Goal: Task Accomplishment & Management: Complete application form

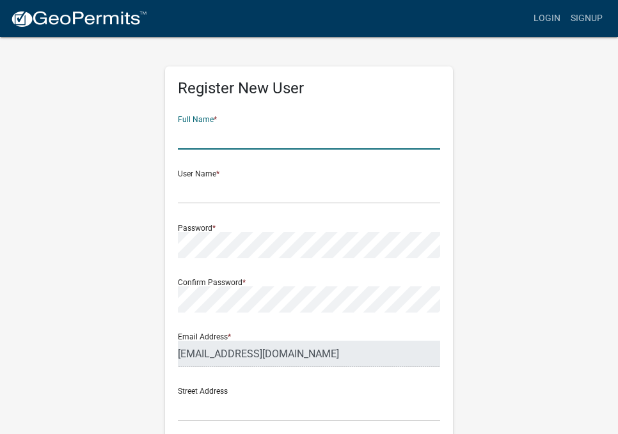
click at [230, 139] on input "text" at bounding box center [309, 136] width 262 height 26
type input "Hiran"
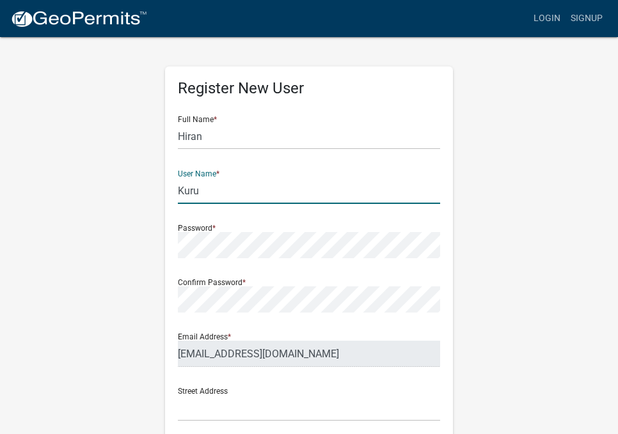
type input "Kuru"
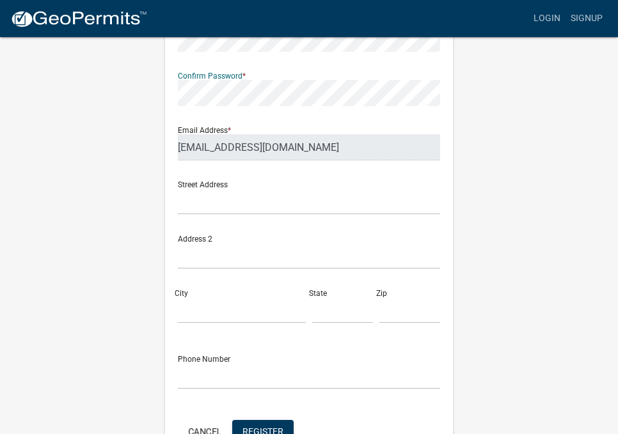
scroll to position [182, 0]
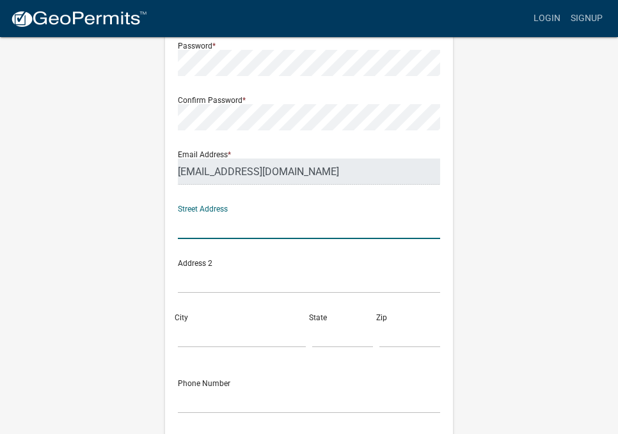
click at [209, 231] on input "text" at bounding box center [309, 226] width 262 height 26
type input "123 Main Street"
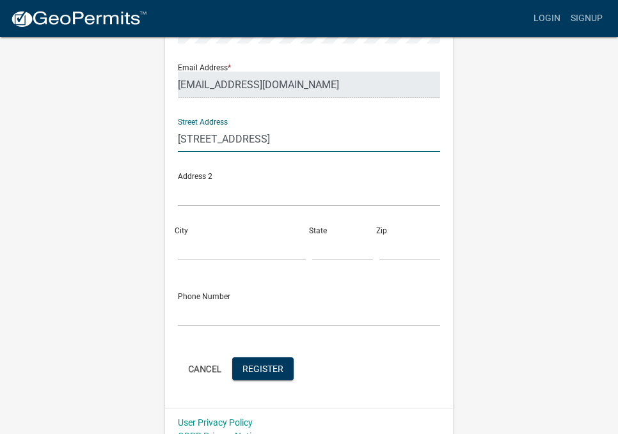
scroll to position [286, 0]
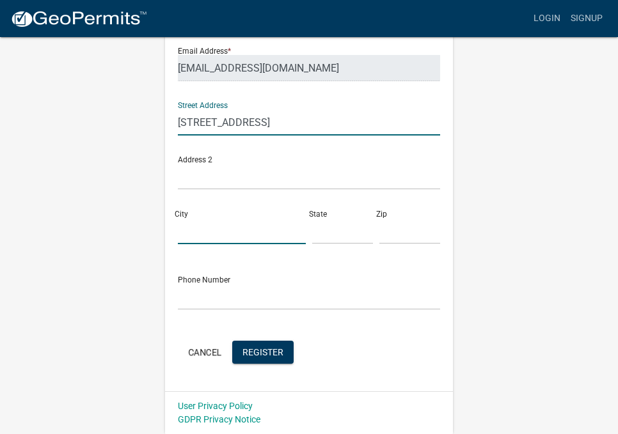
click at [213, 228] on input "City" at bounding box center [242, 231] width 128 height 26
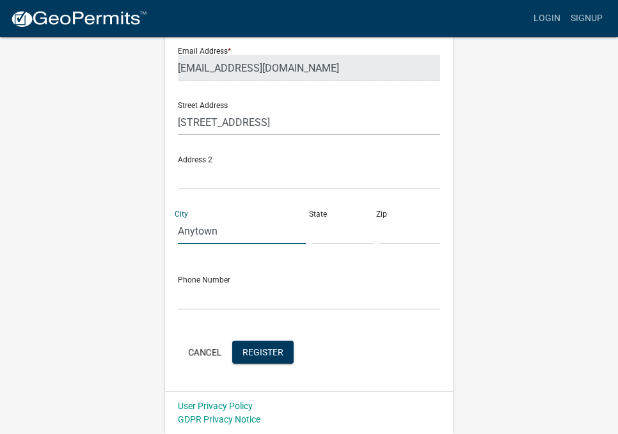
type input "Anytown"
type input "MA"
click at [408, 238] on input "text" at bounding box center [409, 231] width 61 height 26
type input "10001"
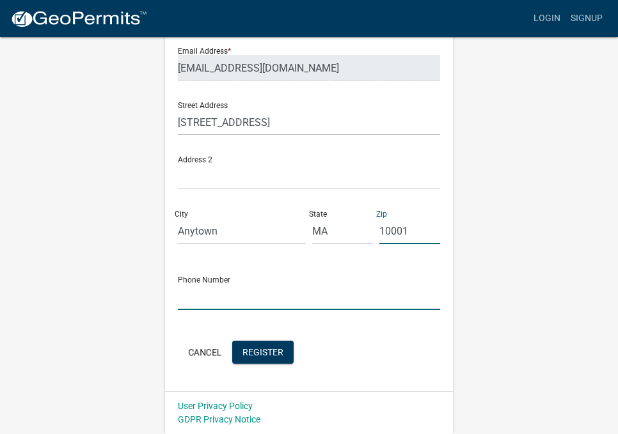
click at [257, 294] on input "text" at bounding box center [309, 297] width 262 height 26
type input "1234567891"
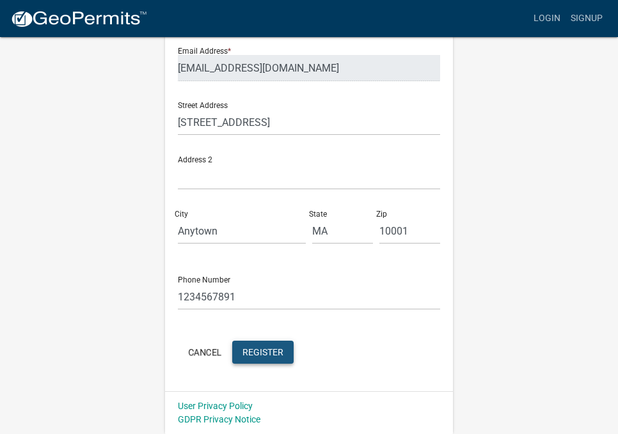
click at [275, 351] on span "Register" at bounding box center [262, 352] width 41 height 10
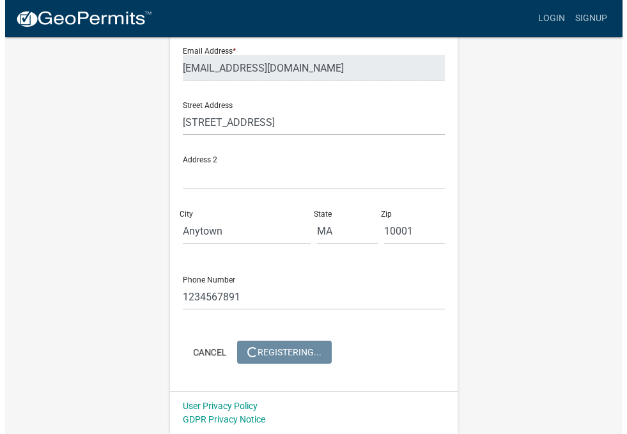
scroll to position [0, 0]
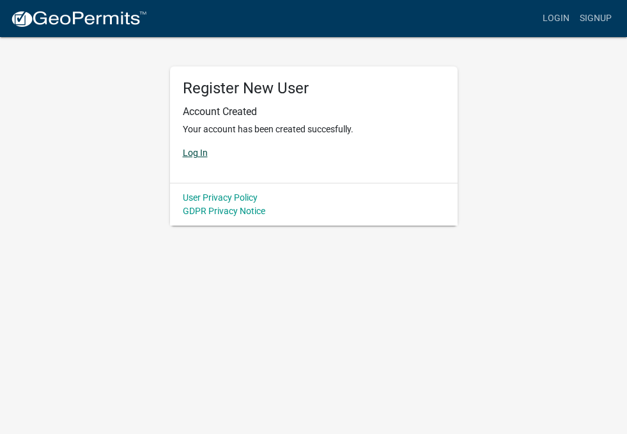
click at [200, 149] on link "Log In" at bounding box center [195, 153] width 25 height 10
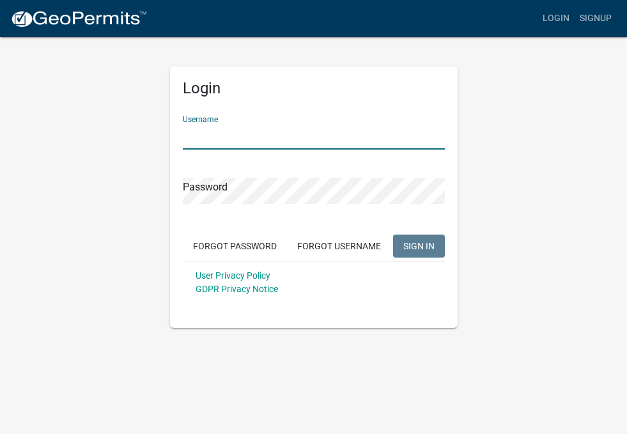
click at [215, 139] on input "Username" at bounding box center [314, 136] width 262 height 26
click at [219, 138] on input "Username" at bounding box center [314, 136] width 262 height 26
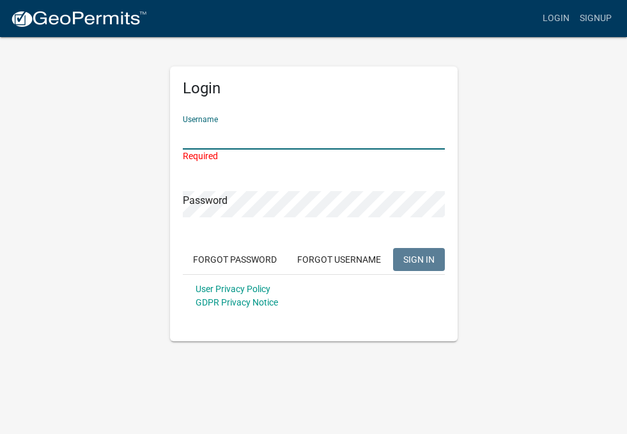
click at [236, 134] on input "Username" at bounding box center [314, 136] width 262 height 26
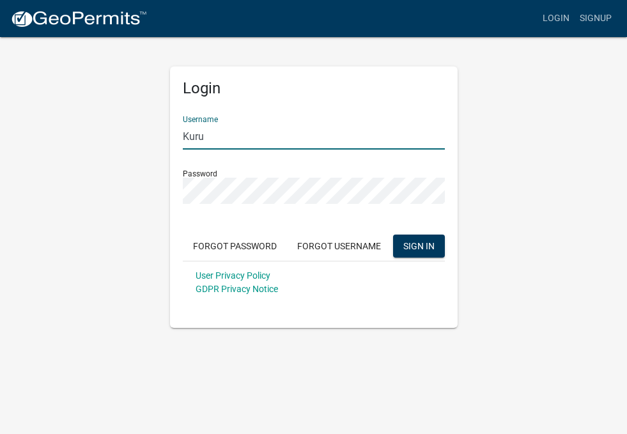
drag, startPoint x: 238, startPoint y: 132, endPoint x: 176, endPoint y: 134, distance: 62.1
click at [176, 134] on div "Login Username Kuru Password Forgot Password Forgot Username SIGN IN User Priva…" at bounding box center [314, 198] width 288 height 262
type input "kuru75@gmail.com"
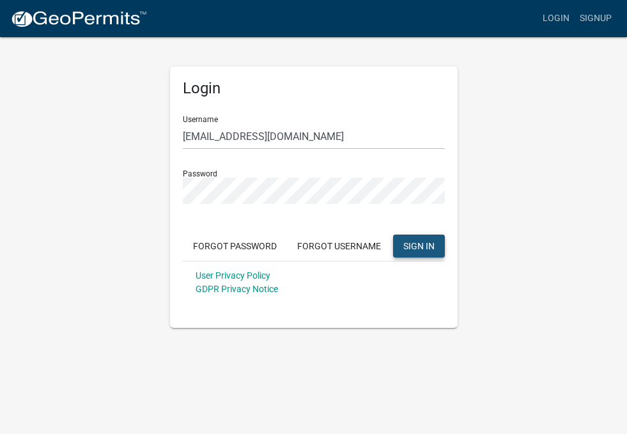
click at [411, 247] on span "SIGN IN" at bounding box center [419, 246] width 31 height 10
click at [313, 244] on button "Forgot Username" at bounding box center [339, 246] width 104 height 23
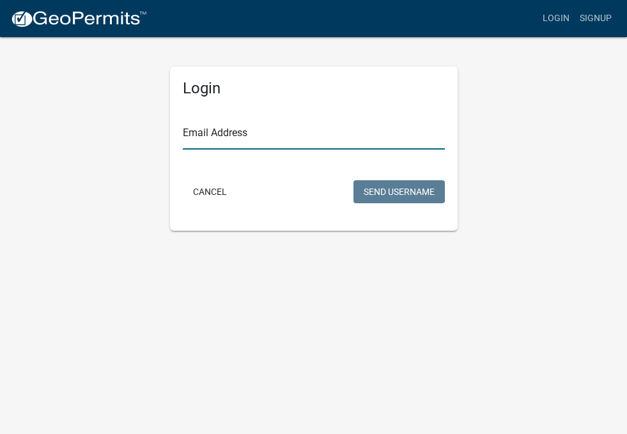
click at [239, 127] on input "Email Address" at bounding box center [314, 136] width 262 height 26
type input "hirankuru01@gmail.com"
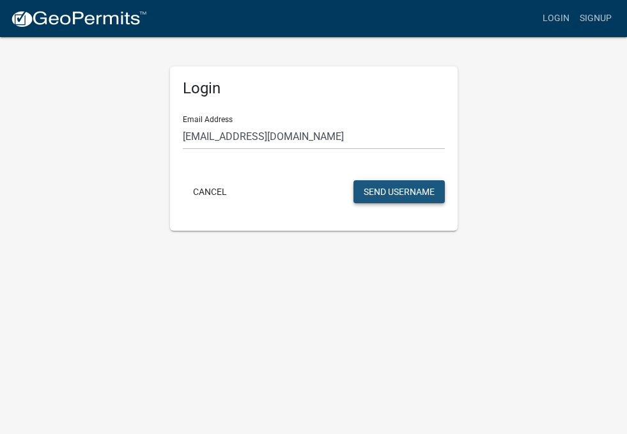
click at [395, 192] on button "Send Username" at bounding box center [399, 191] width 91 height 23
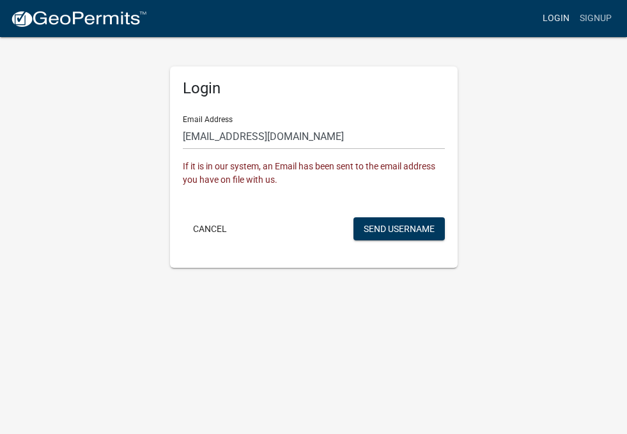
click at [555, 19] on link "Login" at bounding box center [556, 18] width 37 height 24
click at [553, 20] on link "Login" at bounding box center [556, 18] width 37 height 24
click at [317, 219] on div "Cancel Send Username" at bounding box center [314, 230] width 262 height 26
click at [56, 18] on img at bounding box center [78, 19] width 137 height 19
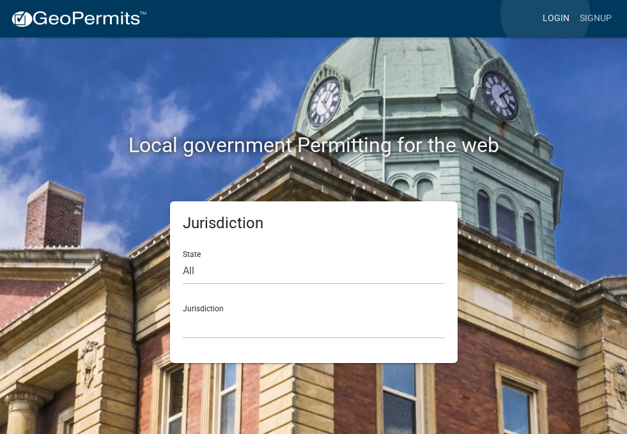
click at [546, 13] on link "Login" at bounding box center [556, 18] width 37 height 24
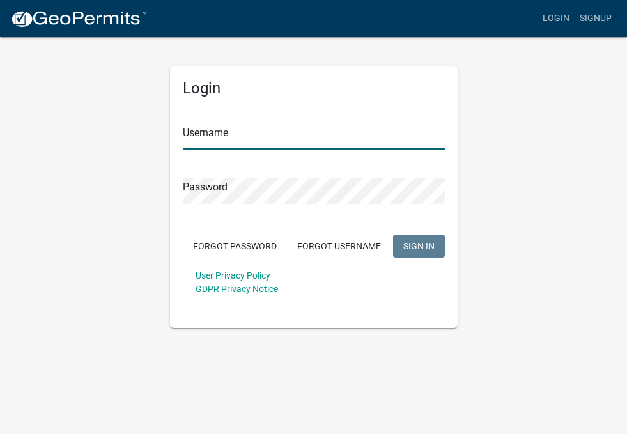
click at [272, 137] on input "Username" at bounding box center [314, 136] width 262 height 26
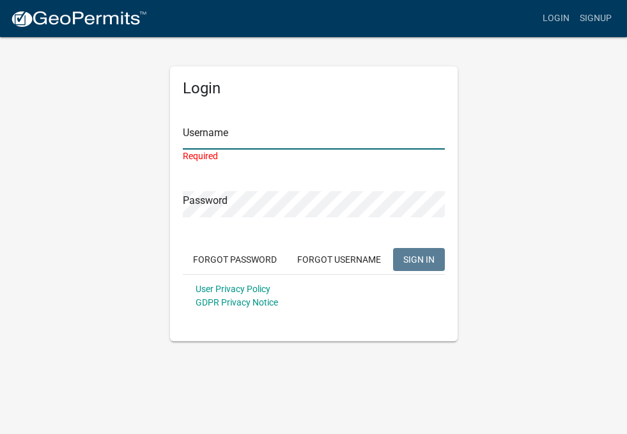
type input "Kuru"
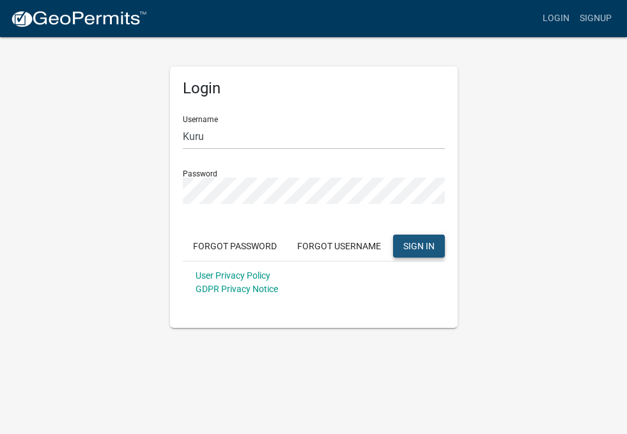
click at [413, 246] on span "SIGN IN" at bounding box center [419, 246] width 31 height 10
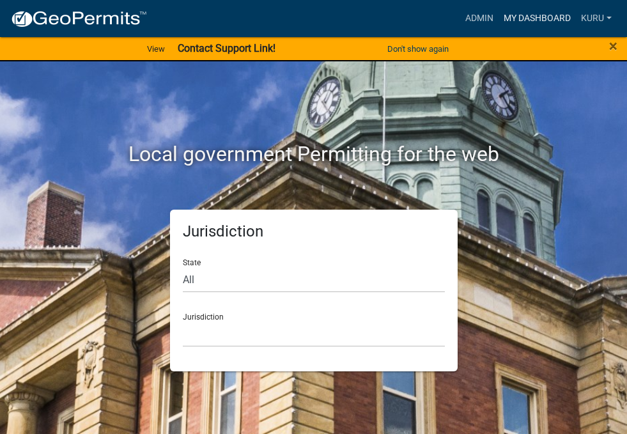
click at [516, 15] on link "My Dashboard" at bounding box center [537, 18] width 77 height 24
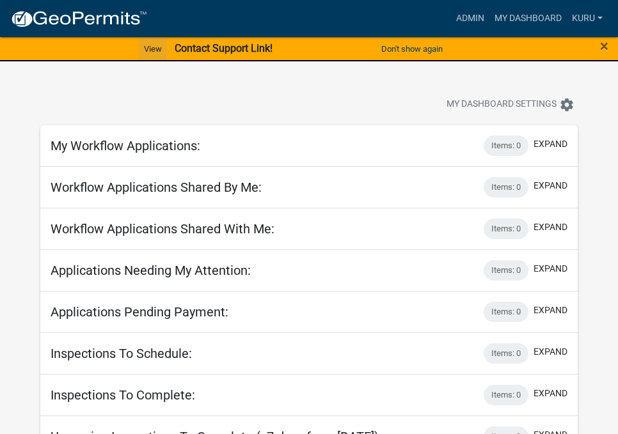
click at [156, 47] on link "View" at bounding box center [153, 48] width 28 height 21
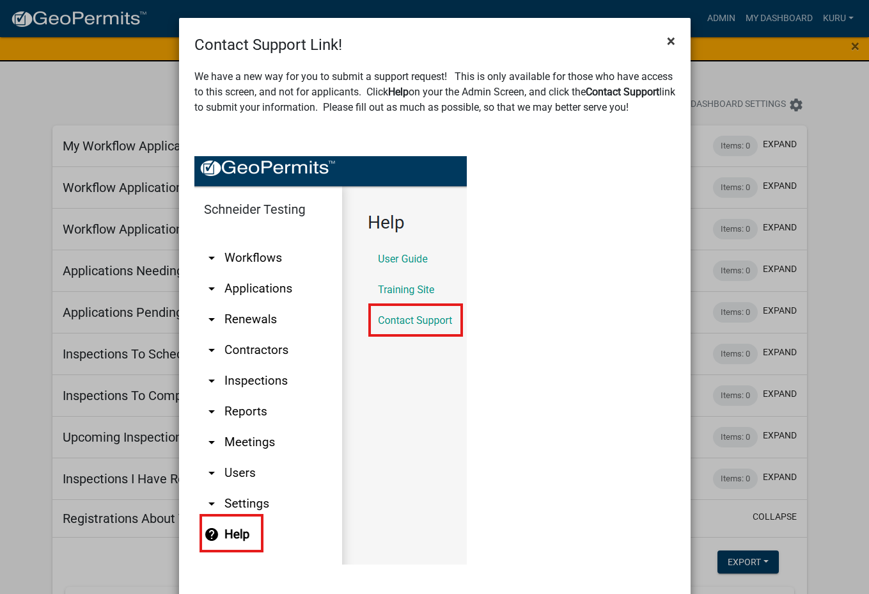
click at [617, 36] on span "×" at bounding box center [671, 41] width 8 height 18
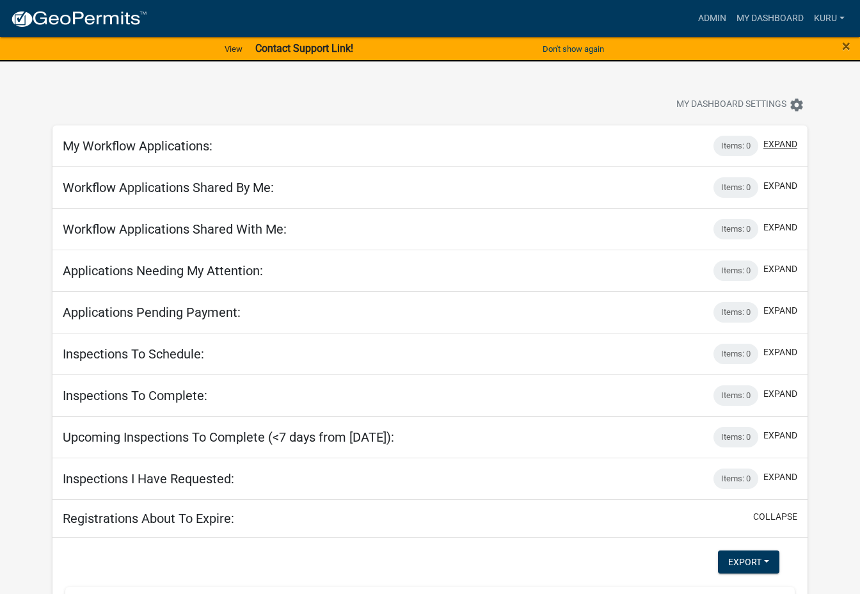
click at [617, 141] on button "expand" at bounding box center [780, 144] width 34 height 13
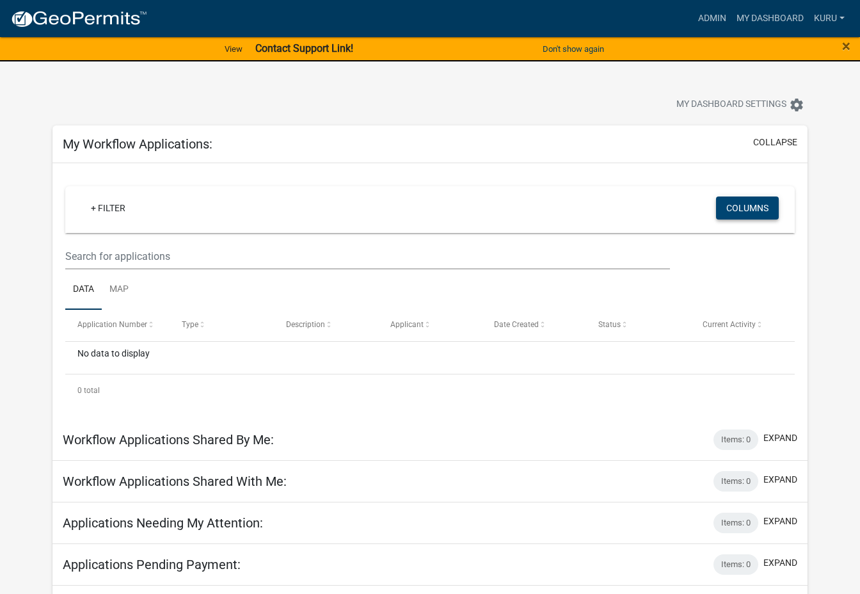
click at [617, 211] on button "Columns" at bounding box center [747, 207] width 63 height 23
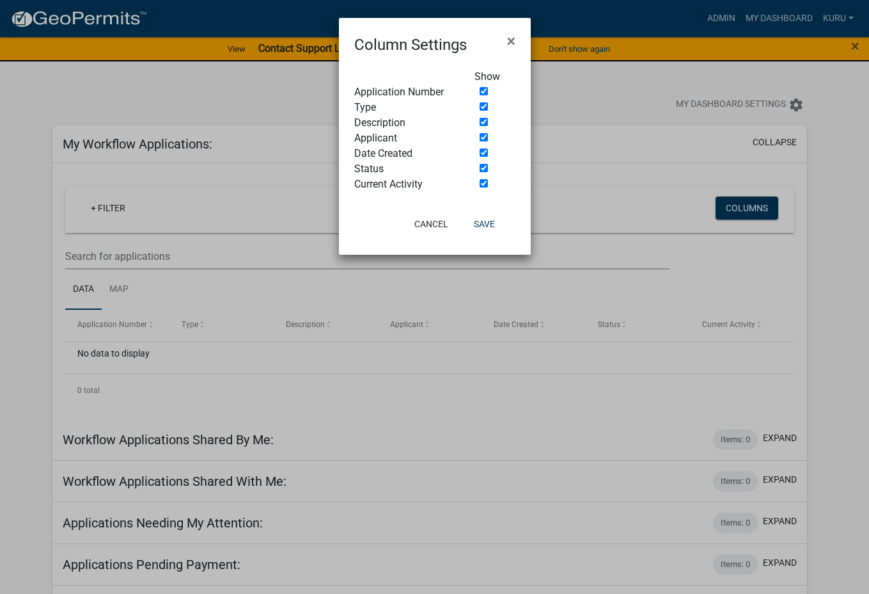
click at [617, 199] on ngb-modal-window "Column Settings × Show Application Number Type Description Applicant Date Creat…" at bounding box center [434, 297] width 869 height 594
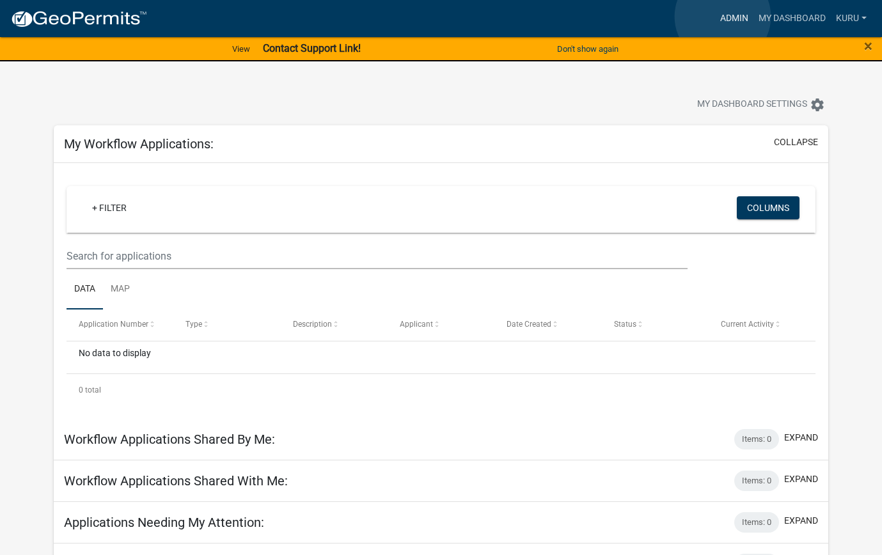
click at [617, 17] on link "Admin" at bounding box center [734, 18] width 38 height 24
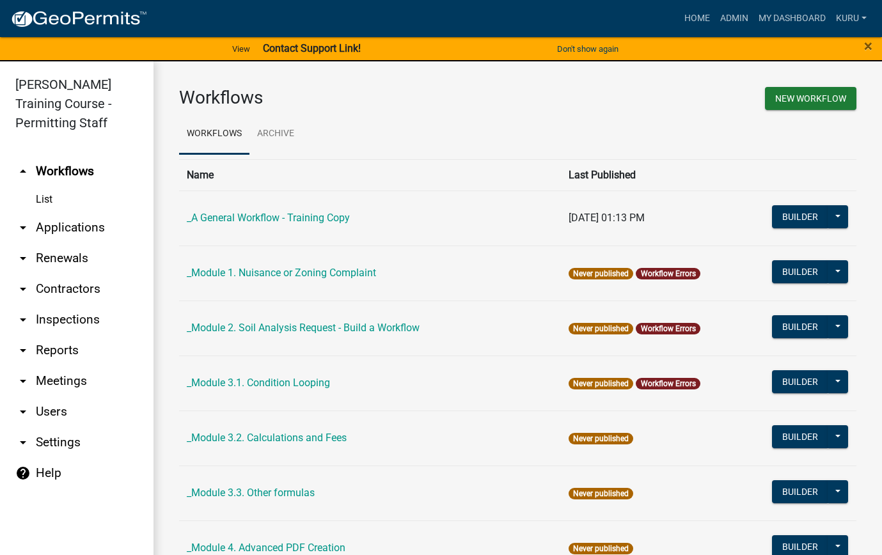
click at [63, 257] on link "arrow_drop_down Renewals" at bounding box center [77, 258] width 154 height 31
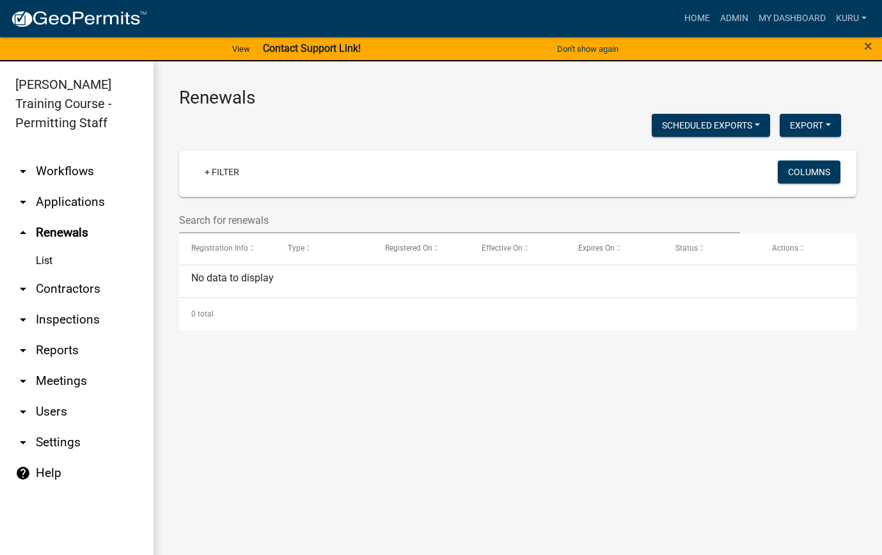
click at [56, 170] on link "arrow_drop_down Workflows" at bounding box center [77, 171] width 154 height 31
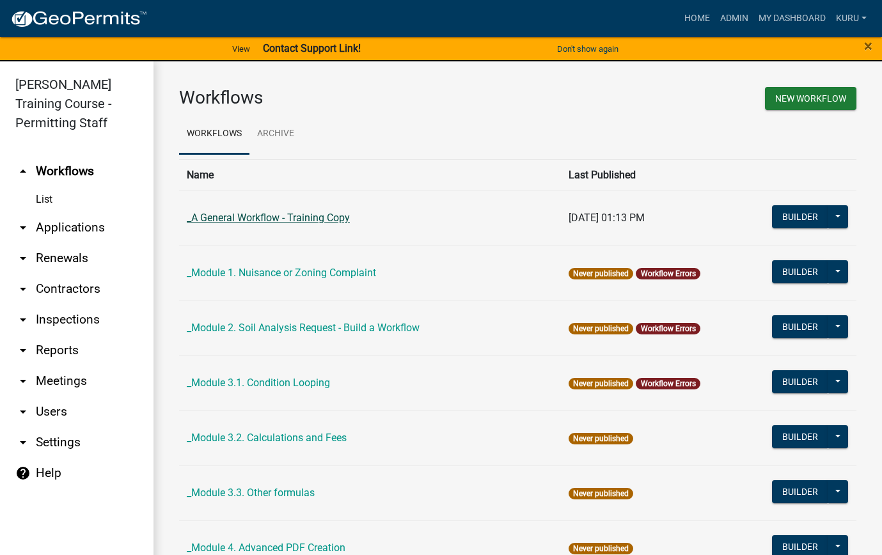
click at [324, 219] on link "_A General Workflow - Training Copy" at bounding box center [268, 218] width 163 height 12
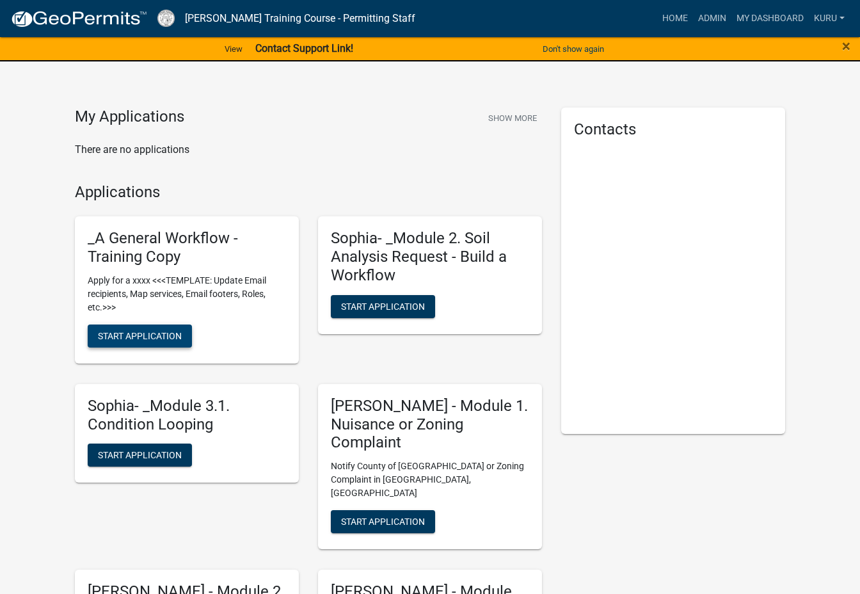
click at [106, 340] on span "Start Application" at bounding box center [140, 335] width 84 height 10
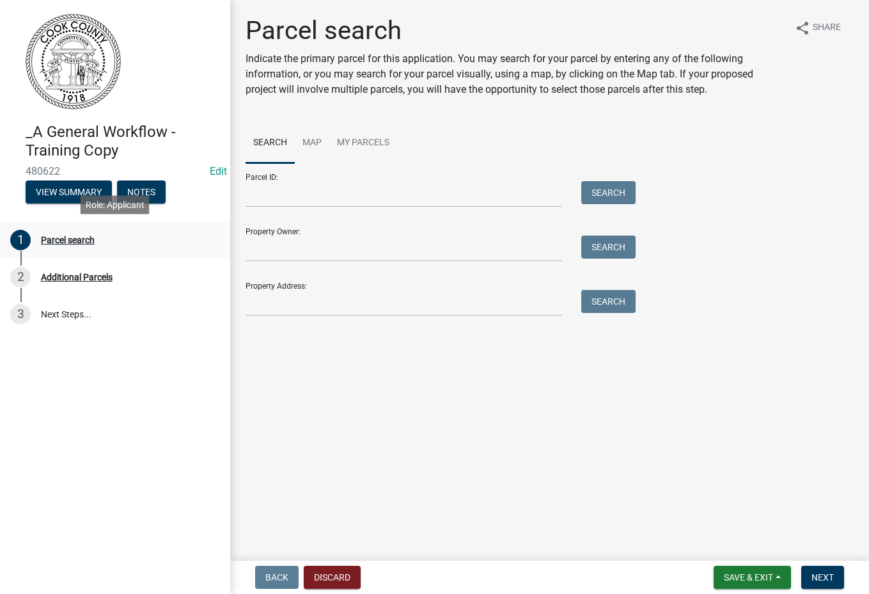
click at [66, 241] on div "Parcel search" at bounding box center [68, 239] width 54 height 9
click at [319, 135] on link "Map" at bounding box center [312, 143] width 35 height 41
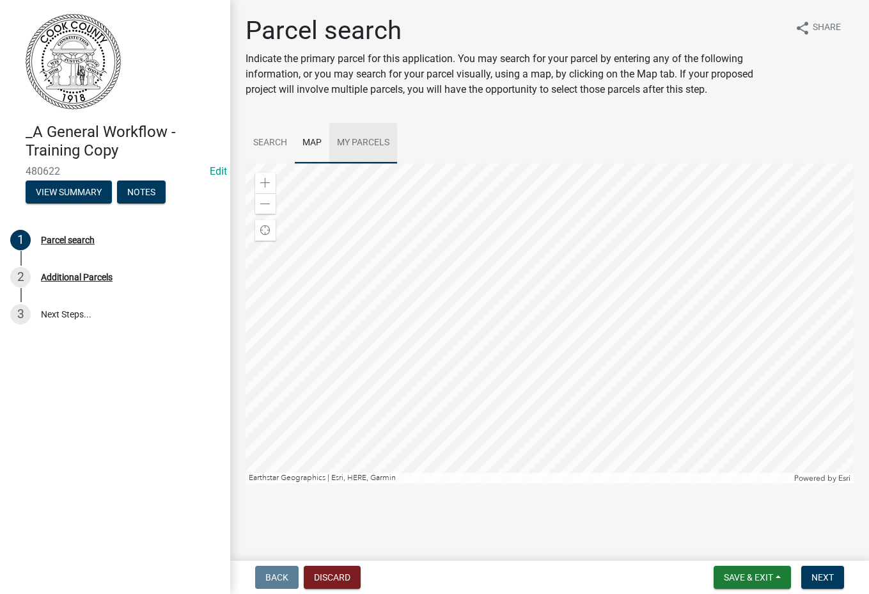
click at [368, 140] on link "My Parcels" at bounding box center [363, 143] width 68 height 41
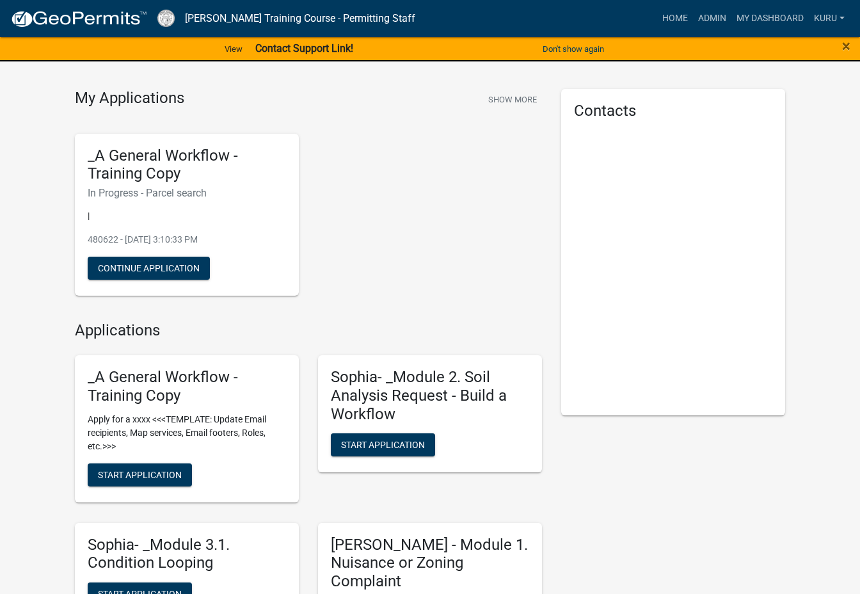
scroll to position [512, 0]
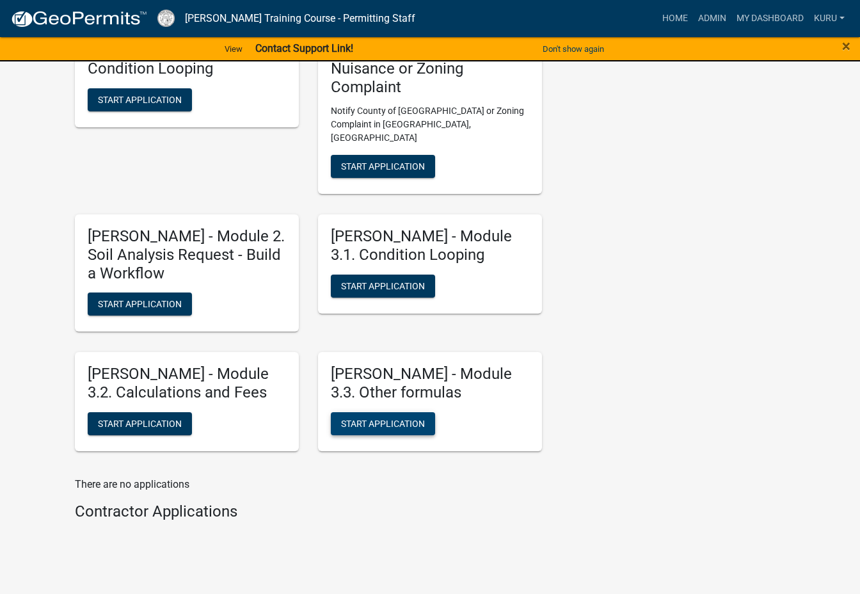
click at [384, 418] on span "Start Application" at bounding box center [383, 423] width 84 height 10
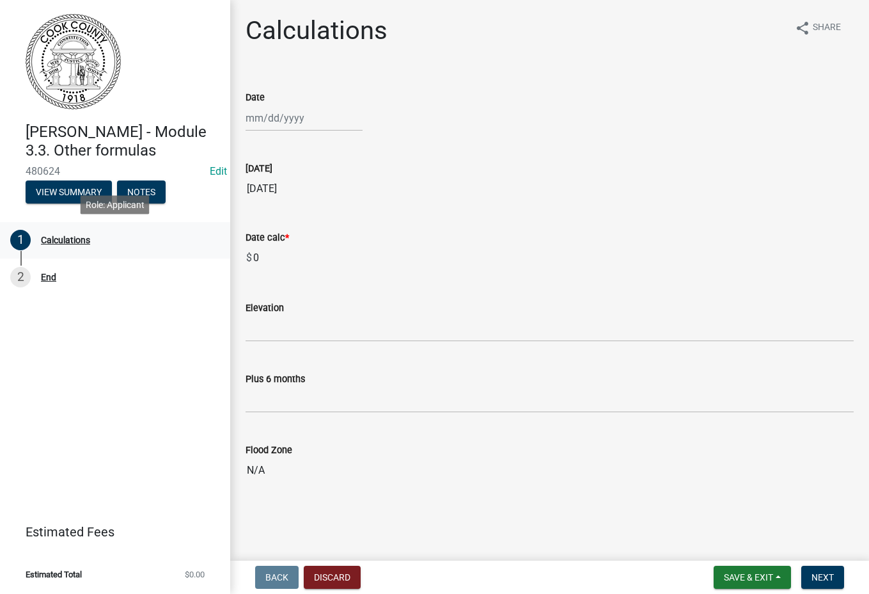
click at [59, 234] on div "1 Calculations" at bounding box center [110, 240] width 200 height 20
